Goal: Find specific page/section

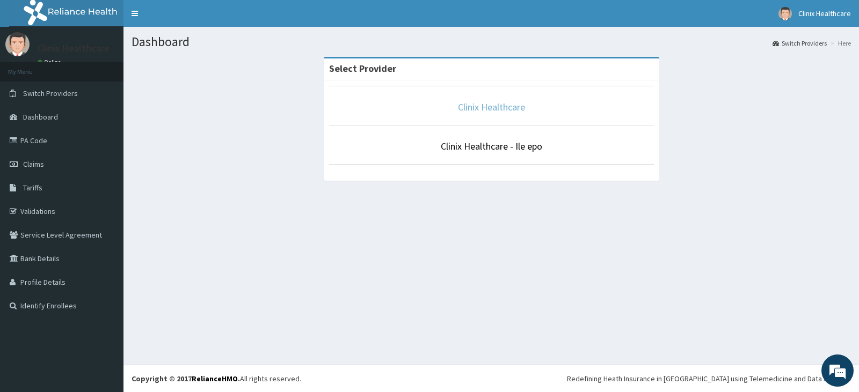
click at [504, 103] on link "Clinix Healthcare" at bounding box center [491, 107] width 67 height 12
click at [496, 111] on link "Clinix Healthcare" at bounding box center [491, 107] width 67 height 12
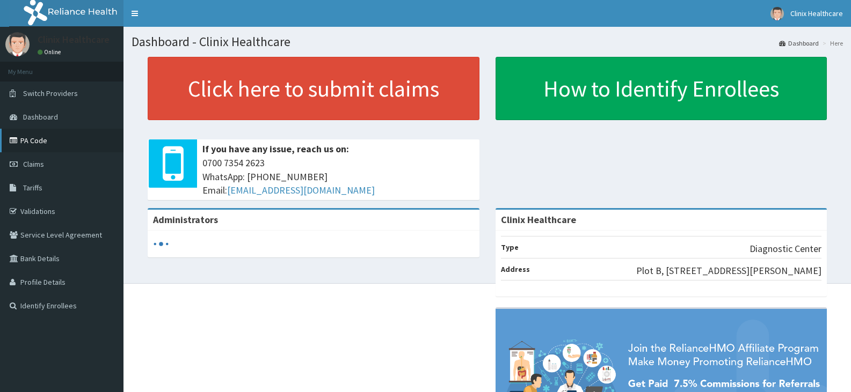
click at [38, 143] on link "PA Code" at bounding box center [61, 141] width 123 height 24
